Goal: Task Accomplishment & Management: Use online tool/utility

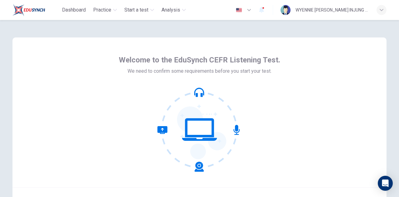
scroll to position [63, 0]
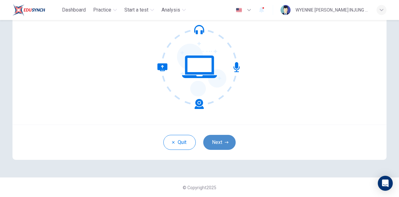
click at [220, 141] on button "Next" at bounding box center [219, 142] width 32 height 15
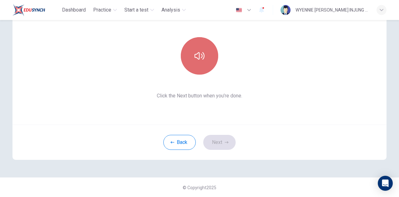
click at [196, 50] on button "button" at bounding box center [199, 55] width 37 height 37
click at [201, 59] on icon "button" at bounding box center [199, 56] width 10 height 10
click at [201, 59] on icon "button" at bounding box center [199, 55] width 10 height 7
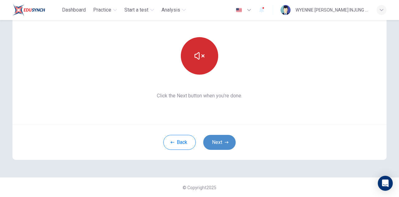
click at [217, 139] on button "Next" at bounding box center [219, 142] width 32 height 15
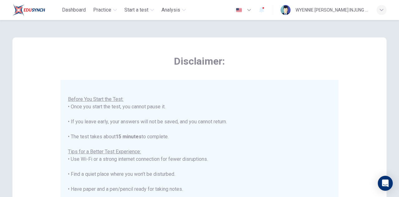
scroll to position [150, 0]
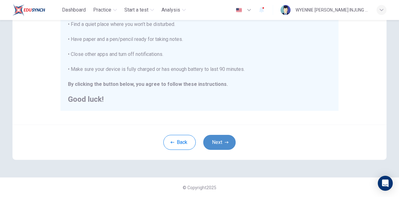
click at [219, 141] on button "Next" at bounding box center [219, 142] width 32 height 15
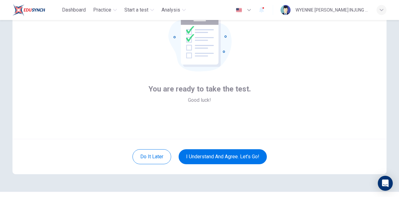
scroll to position [49, 0]
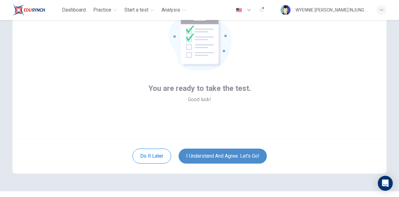
click at [228, 153] on button "I understand and agree. Let’s go!" at bounding box center [223, 155] width 88 height 15
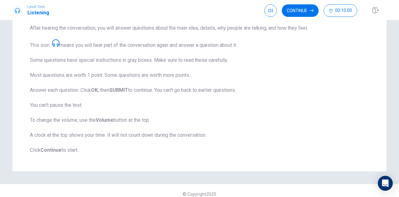
scroll to position [102, 0]
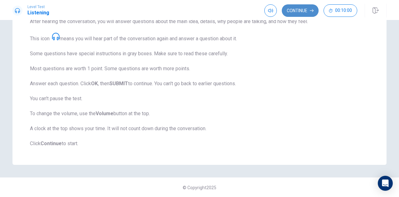
click at [298, 10] on button "Continue" at bounding box center [300, 10] width 37 height 12
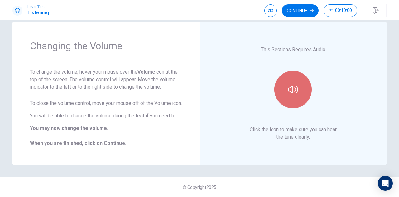
click at [281, 89] on button "button" at bounding box center [292, 89] width 37 height 37
click at [293, 86] on icon "button" at bounding box center [293, 89] width 10 height 10
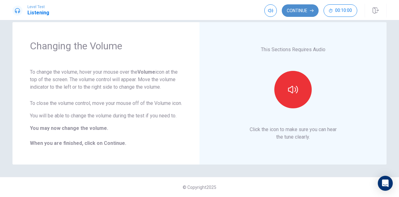
click at [301, 10] on button "Continue" at bounding box center [300, 10] width 37 height 12
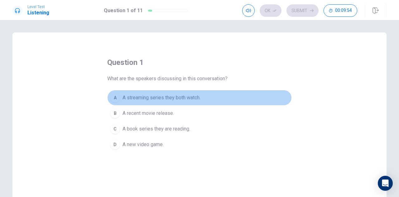
click at [152, 94] on span "A streaming series they both watch." at bounding box center [161, 97] width 78 height 7
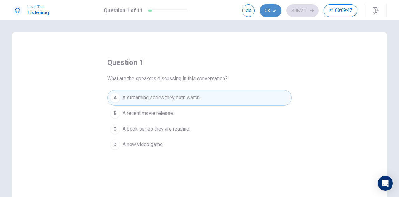
click at [273, 12] on icon "button" at bounding box center [275, 11] width 4 height 4
click at [301, 9] on button "Submit" at bounding box center [302, 10] width 32 height 12
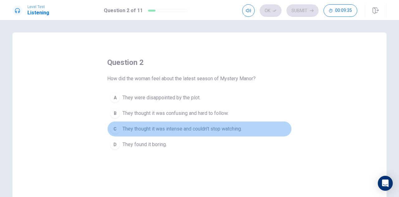
click at [228, 127] on span "They thought it was intense and couldn’t stop watching." at bounding box center [181, 128] width 119 height 7
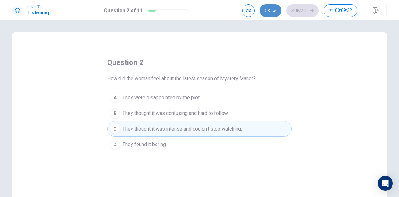
click at [273, 12] on button "Ok" at bounding box center [271, 10] width 22 height 12
click at [300, 7] on button "Submit" at bounding box center [302, 10] width 32 height 12
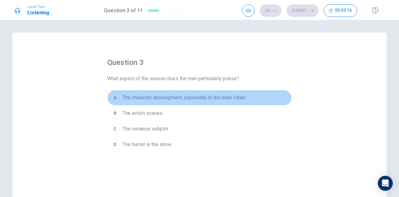
click at [238, 94] on span "The character development, especially of the main villain." at bounding box center [184, 97] width 124 height 7
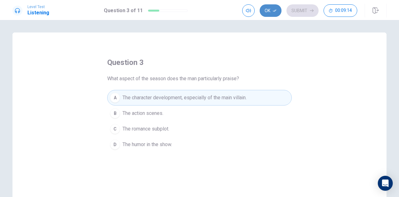
click at [270, 15] on button "Ok" at bounding box center [271, 10] width 22 height 12
click at [300, 6] on button "Submit" at bounding box center [302, 10] width 32 height 12
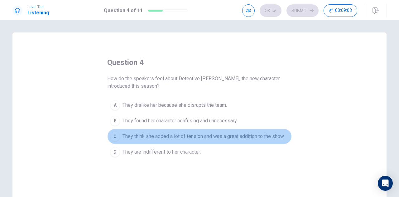
click at [280, 135] on span "They think she added a lot of tension and was a great addition to the show." at bounding box center [203, 135] width 162 height 7
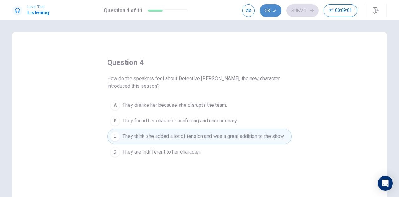
click at [270, 10] on button "Ok" at bounding box center [271, 10] width 22 height 12
click at [296, 10] on button "Submit" at bounding box center [302, 10] width 32 height 12
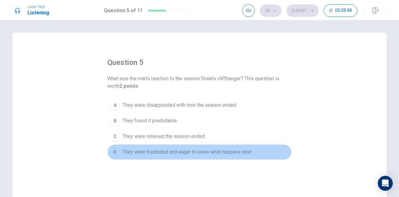
click at [248, 149] on span "They were frustrated and eager to know what happens next." at bounding box center [187, 151] width 130 height 7
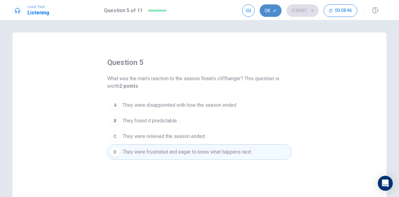
click at [269, 10] on button "Ok" at bounding box center [271, 10] width 22 height 12
click at [296, 9] on button "Submit" at bounding box center [302, 10] width 32 height 12
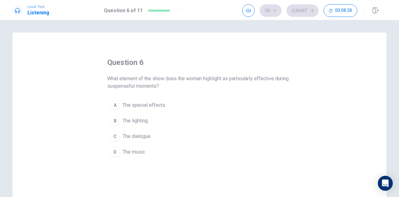
click at [160, 119] on button "B The lighting." at bounding box center [199, 121] width 184 height 16
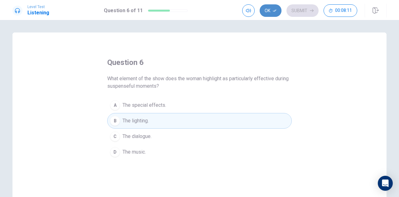
click at [274, 10] on icon "button" at bounding box center [275, 11] width 4 height 4
click at [300, 12] on button "Submit" at bounding box center [302, 10] width 32 height 12
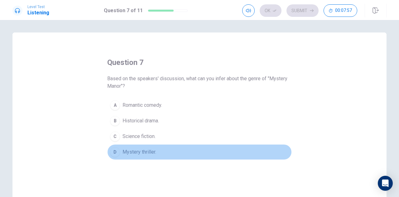
click at [148, 152] on span "Mystery thriller." at bounding box center [139, 151] width 34 height 7
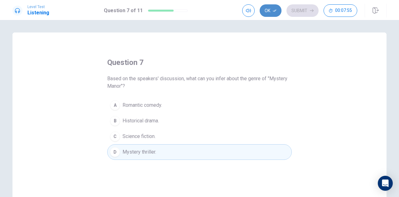
click at [265, 10] on button "Ok" at bounding box center [271, 10] width 22 height 12
click at [294, 7] on button "Submit" at bounding box center [302, 10] width 32 height 12
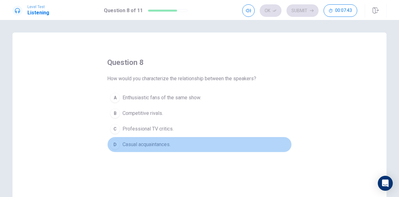
click at [169, 142] on span "Casual acquaintances." at bounding box center [146, 144] width 48 height 7
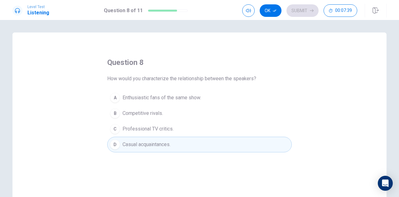
click at [179, 97] on span "Enthusiastic fans of the same show." at bounding box center [161, 97] width 79 height 7
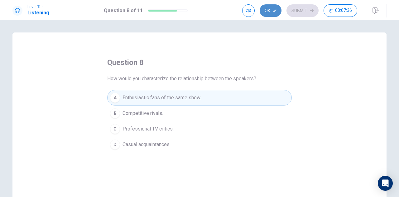
click at [271, 10] on button "Ok" at bounding box center [271, 10] width 22 height 12
click at [304, 10] on button "Submit" at bounding box center [302, 10] width 32 height 12
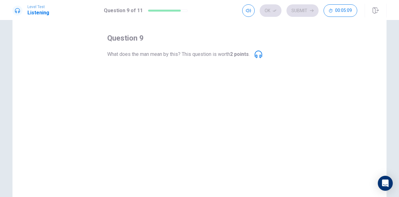
scroll to position [25, 0]
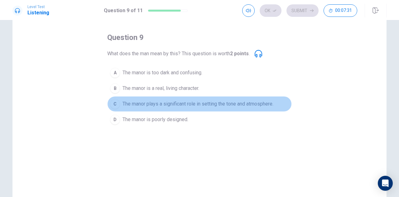
click at [265, 103] on span "The manor plays a significant role in setting the tone and atmosphere." at bounding box center [197, 103] width 151 height 7
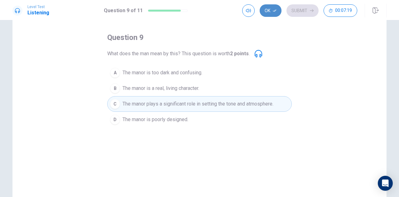
click at [271, 9] on button "Ok" at bounding box center [271, 10] width 22 height 12
click at [298, 6] on button "Submit" at bounding box center [302, 10] width 32 height 12
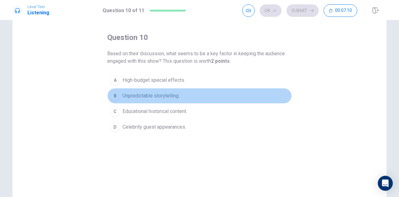
click at [166, 95] on span "Unpredictable storytelling." at bounding box center [150, 95] width 57 height 7
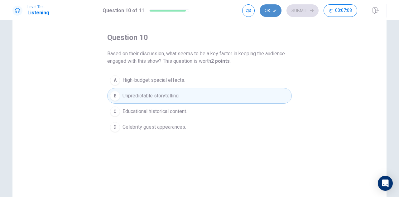
click at [269, 8] on button "Ok" at bounding box center [271, 10] width 22 height 12
click at [296, 10] on button "Submit" at bounding box center [302, 10] width 32 height 12
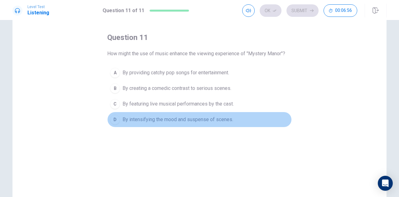
click at [200, 118] on span "By intensifying the mood and suspense of scenes." at bounding box center [177, 119] width 111 height 7
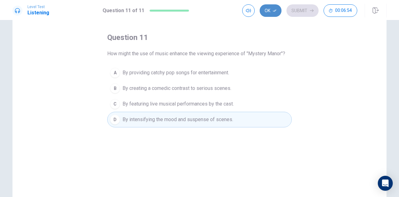
click at [271, 6] on button "Ok" at bounding box center [271, 10] width 22 height 12
click at [296, 8] on button "Submit" at bounding box center [302, 10] width 32 height 12
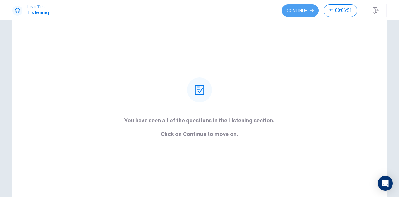
click at [296, 8] on button "Continue" at bounding box center [300, 10] width 37 height 12
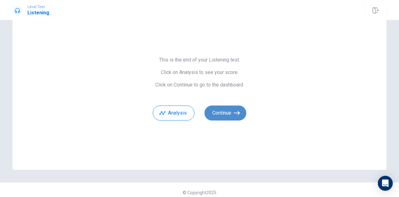
click at [231, 113] on button "Continue" at bounding box center [225, 112] width 42 height 15
